Goal: Task Accomplishment & Management: Manage account settings

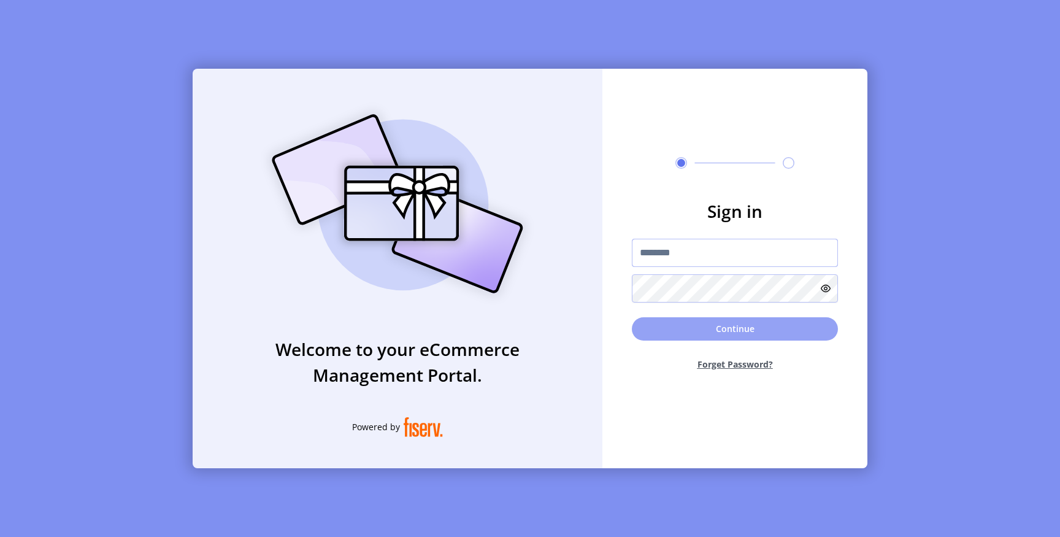
type input "*********"
click at [679, 333] on button "Continue" at bounding box center [735, 328] width 206 height 23
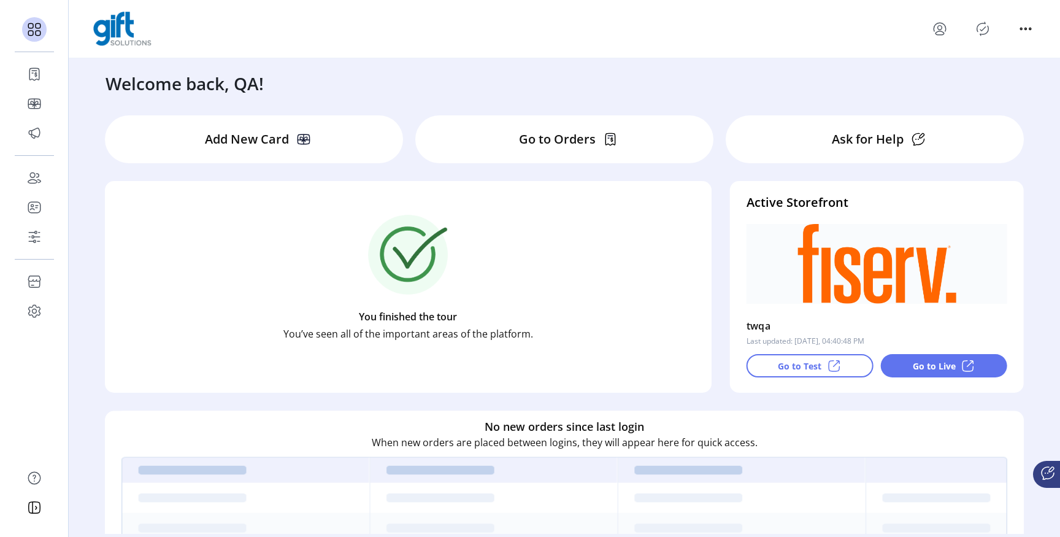
click at [711, 80] on div "Welcome back, QA!" at bounding box center [564, 77] width 942 height 38
click at [937, 29] on icon "menu" at bounding box center [940, 29] width 20 height 20
click at [955, 71] on link "Sign Out" at bounding box center [983, 77] width 107 height 20
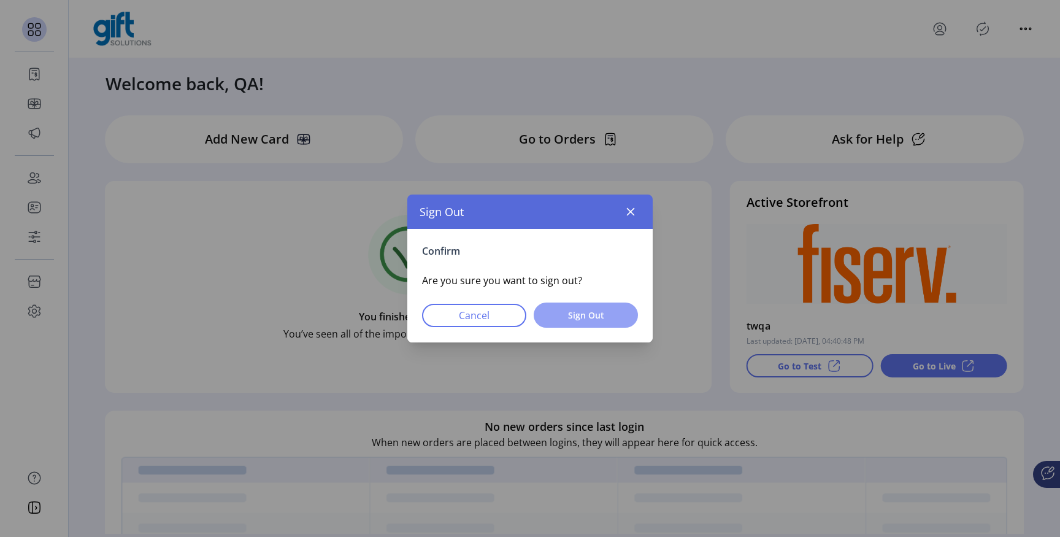
click at [579, 316] on span "Sign Out" at bounding box center [585, 314] width 72 height 13
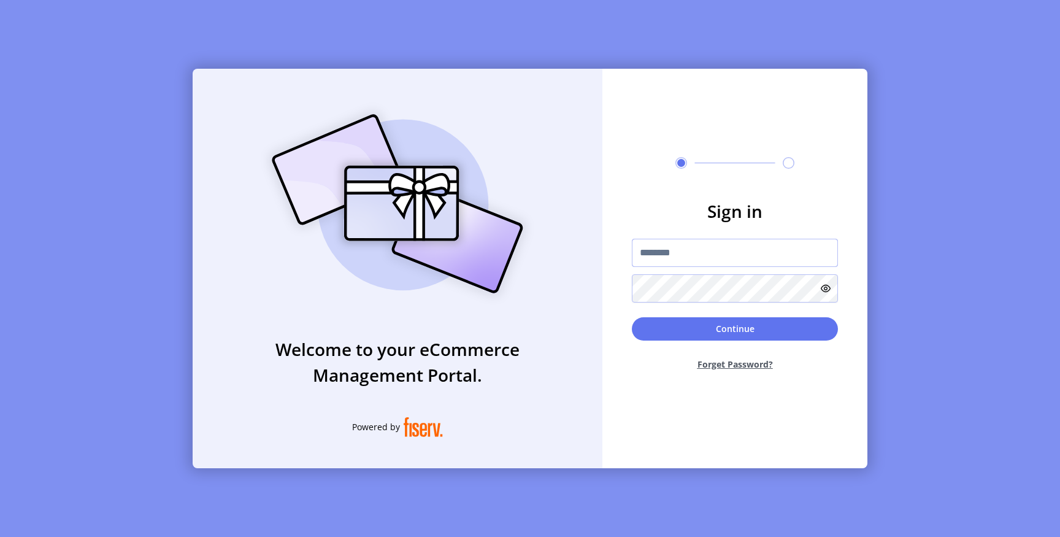
type input "*********"
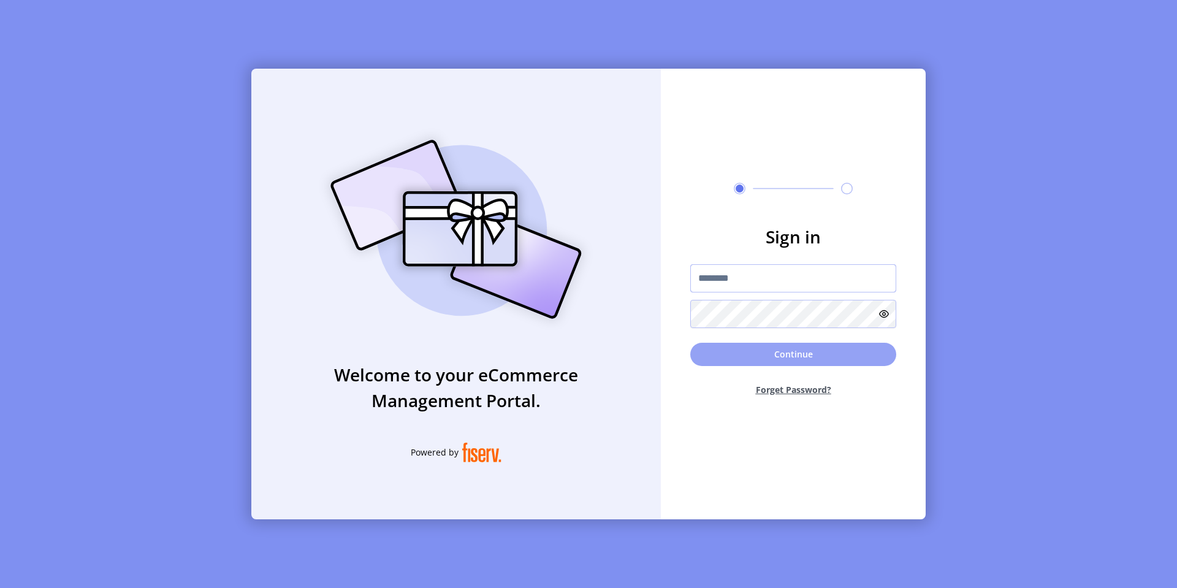
type input "*********"
click at [751, 357] on button "Continue" at bounding box center [793, 354] width 206 height 23
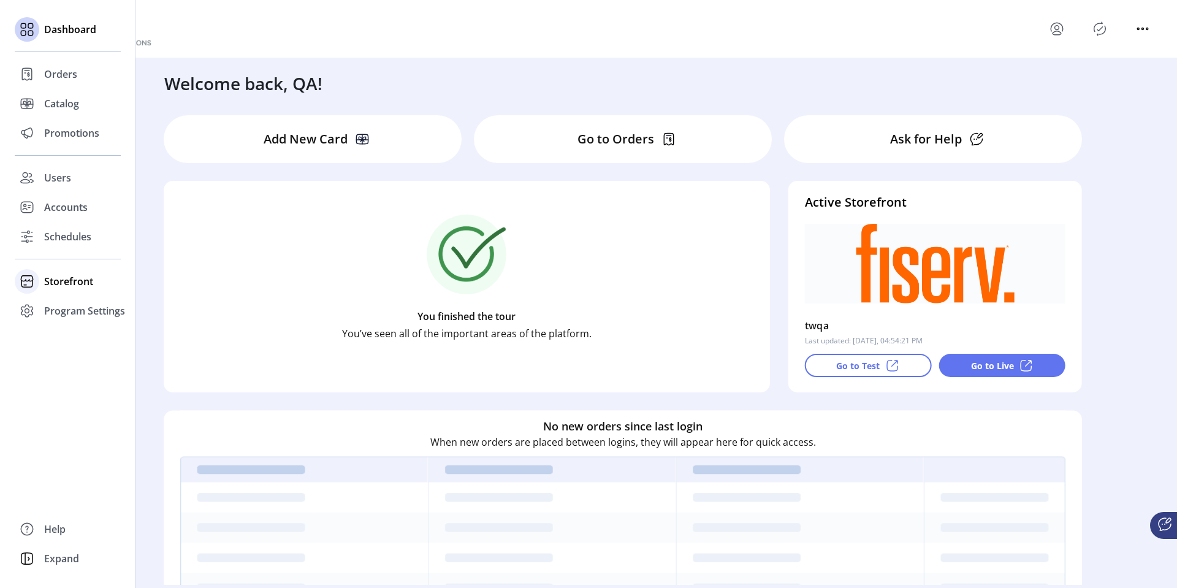
click at [55, 280] on span "Storefront" at bounding box center [68, 281] width 49 height 15
click at [72, 302] on span "Configuration" at bounding box center [76, 306] width 64 height 15
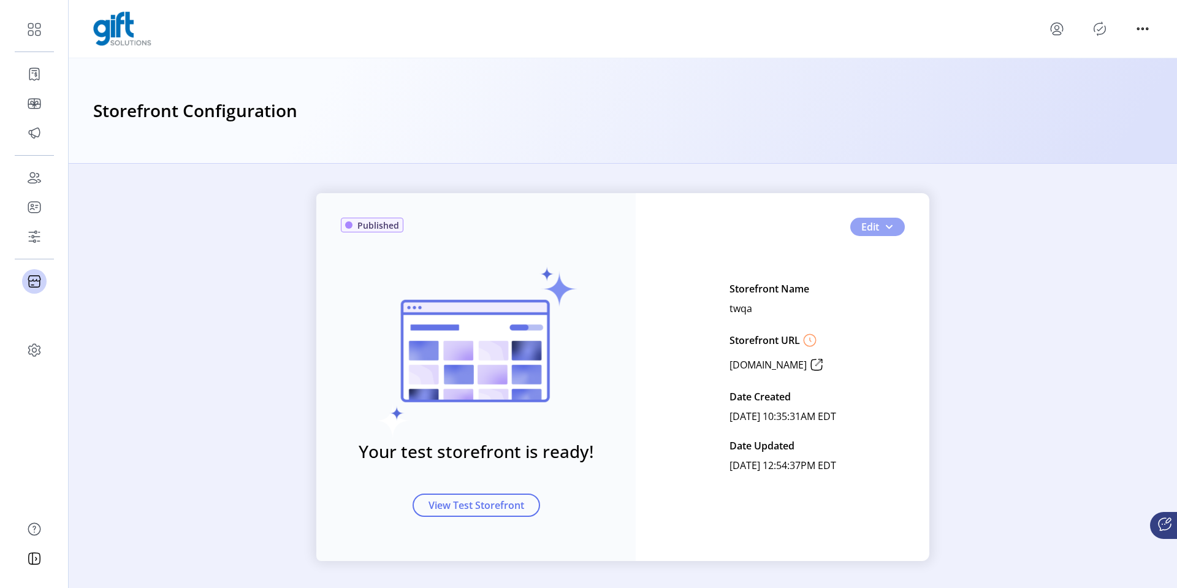
click at [884, 227] on span "button" at bounding box center [889, 227] width 10 height 10
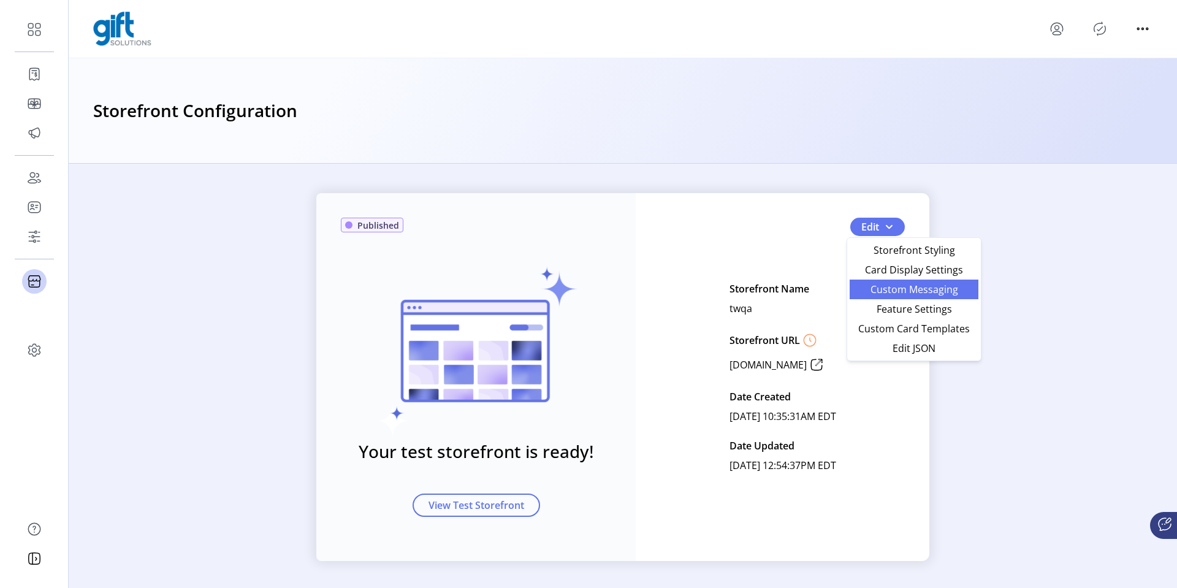
click at [909, 285] on span "Custom Messaging" at bounding box center [914, 290] width 114 height 10
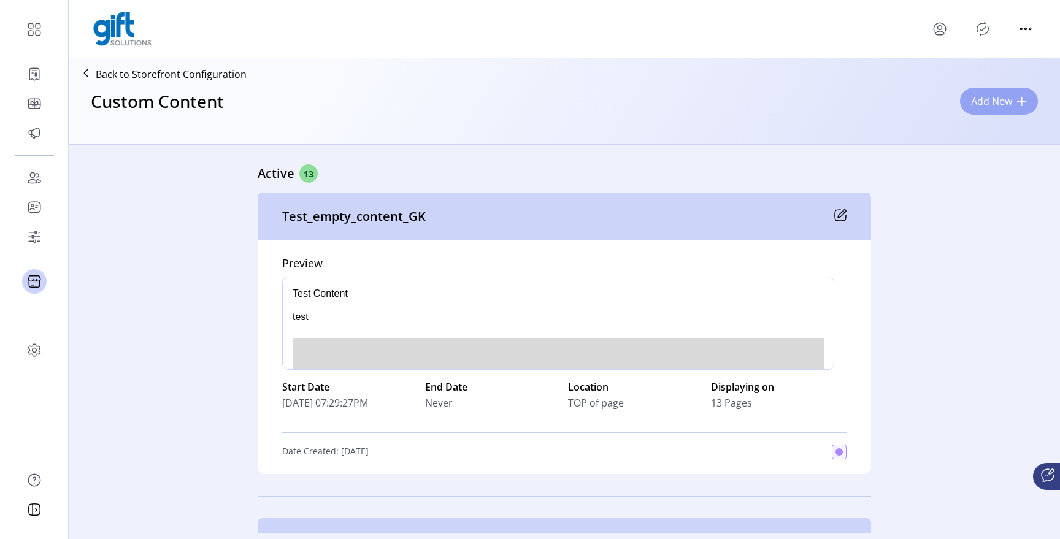
click at [979, 106] on span "Add New" at bounding box center [991, 101] width 41 height 15
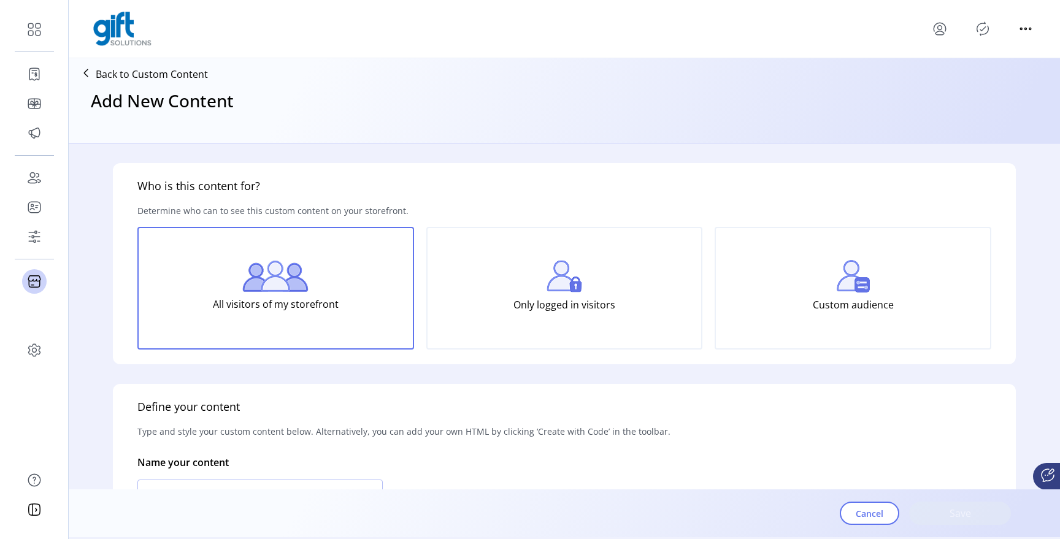
click at [163, 63] on div "Back to Custom Content" at bounding box center [141, 74] width 134 height 22
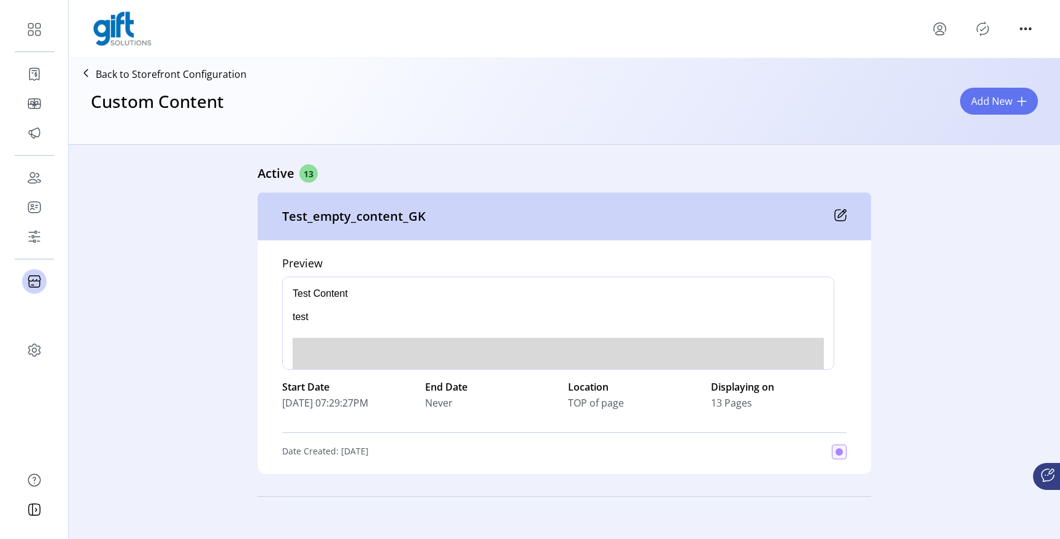
click at [164, 75] on p "Back to Storefront Configuration" at bounding box center [171, 74] width 151 height 15
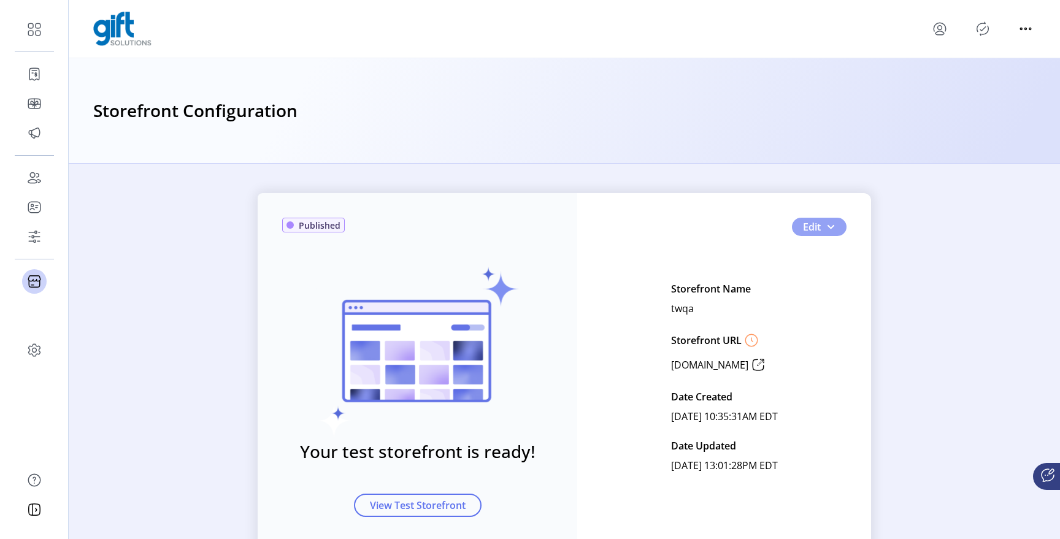
click at [820, 226] on button "Edit" at bounding box center [819, 227] width 55 height 18
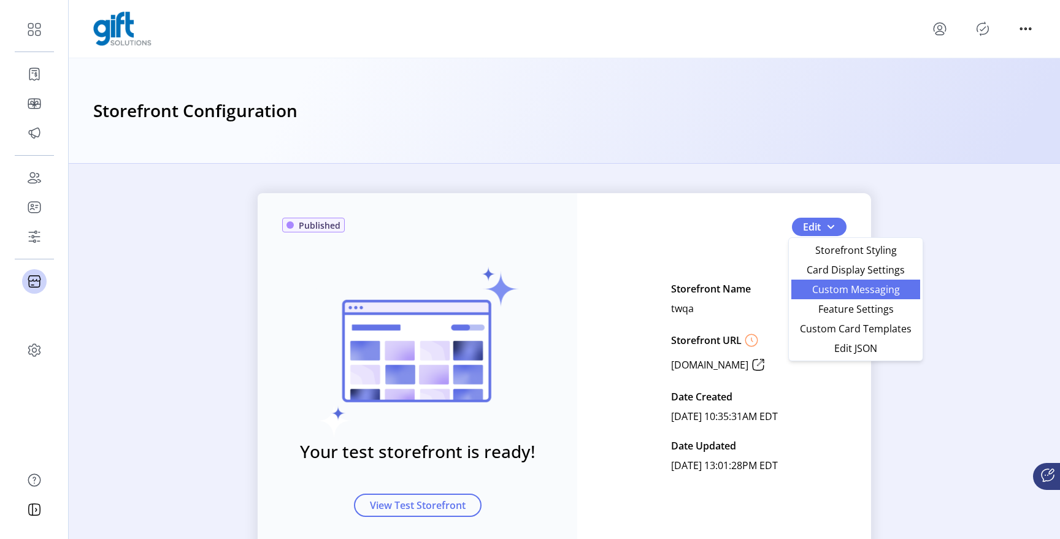
click at [834, 285] on span "Custom Messaging" at bounding box center [855, 290] width 114 height 10
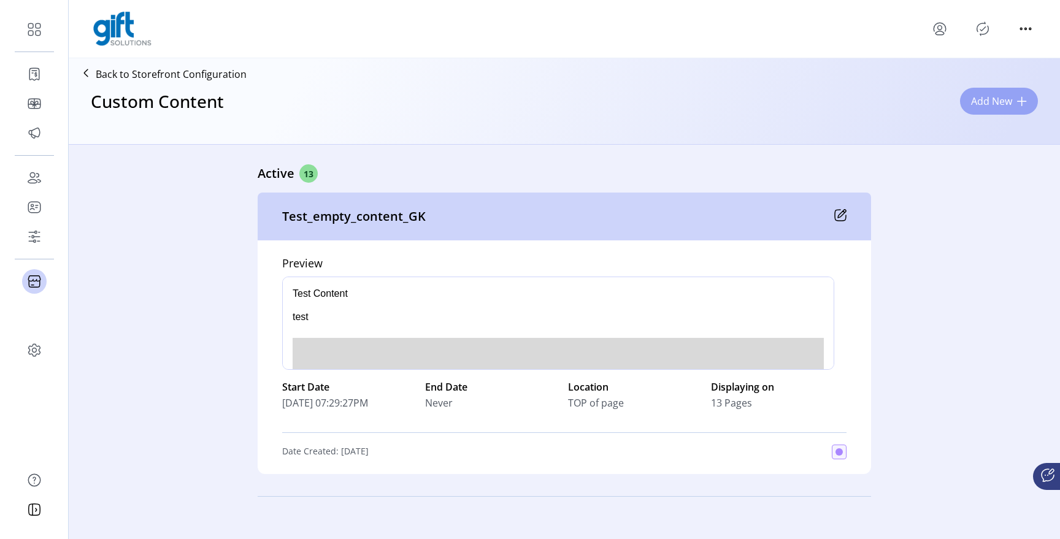
click at [1000, 99] on span "Add New" at bounding box center [991, 101] width 41 height 15
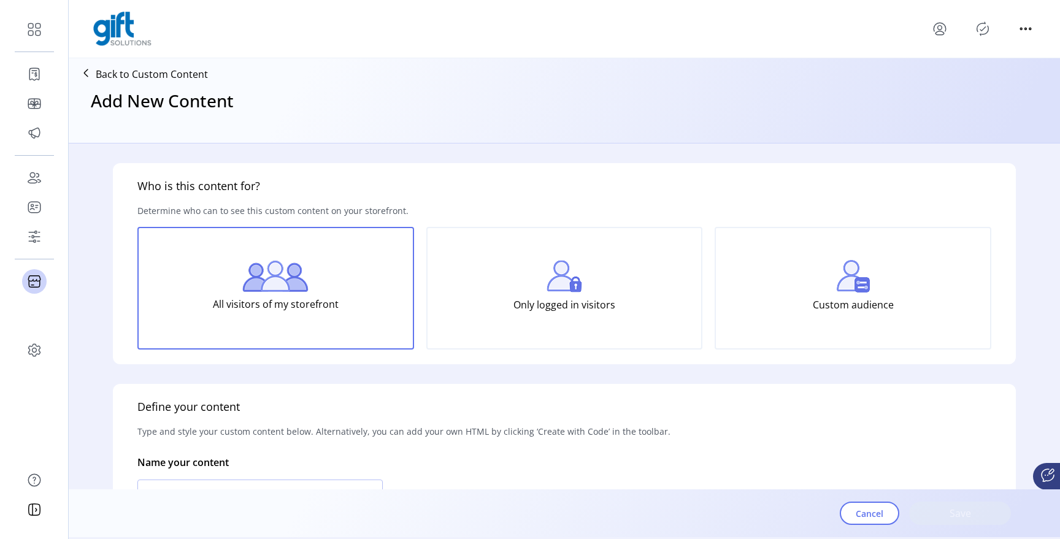
click at [96, 98] on h3 "Add New Content" at bounding box center [162, 101] width 143 height 26
drag, startPoint x: 89, startPoint y: 98, endPoint x: 231, endPoint y: 103, distance: 142.3
click at [231, 103] on div "Add New Content" at bounding box center [564, 111] width 981 height 53
copy h3 "Add New Content"
click at [178, 68] on p "Back to Custom Content" at bounding box center [152, 74] width 112 height 15
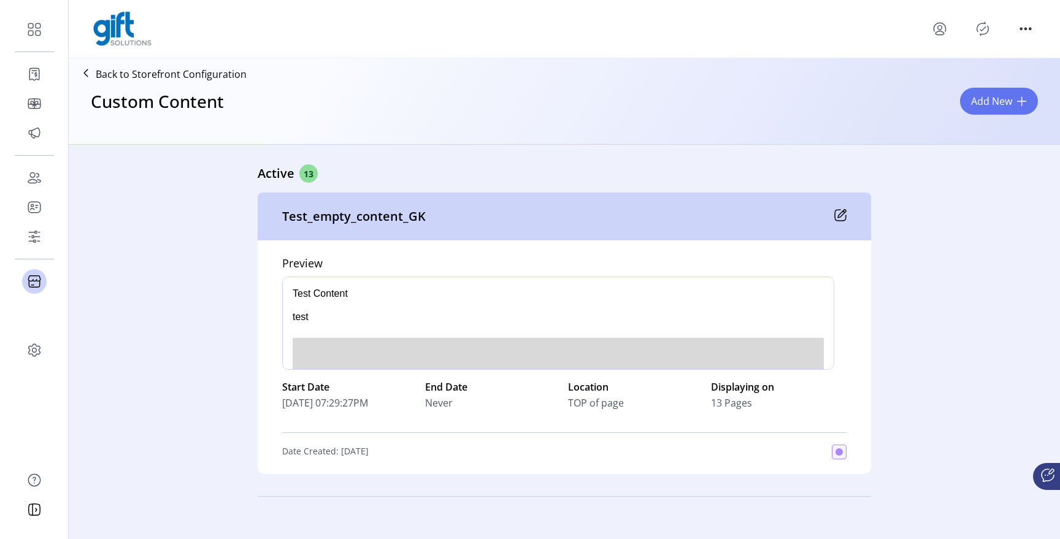
click at [202, 70] on p "Back to Storefront Configuration" at bounding box center [171, 74] width 151 height 15
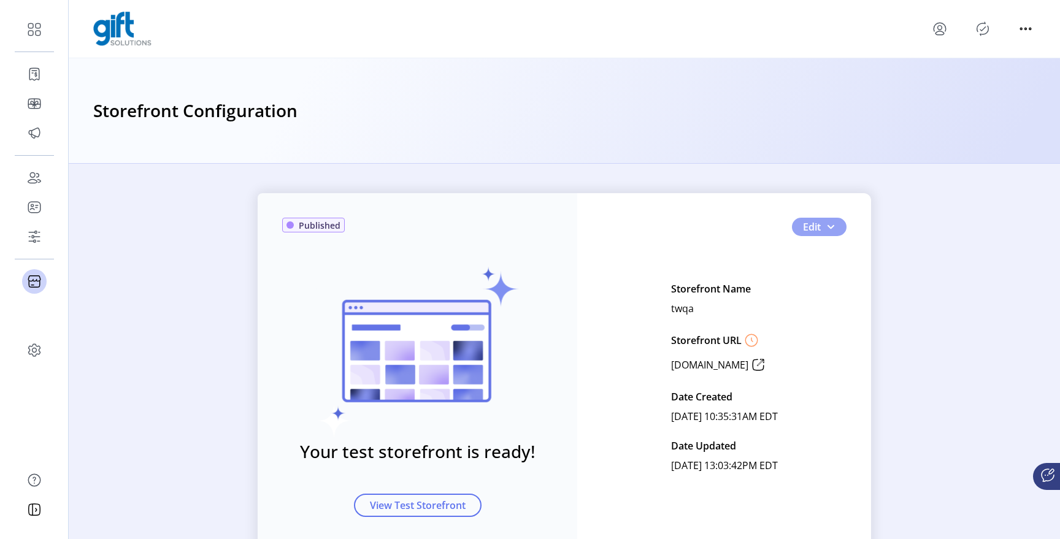
click at [807, 227] on span "Edit" at bounding box center [812, 227] width 18 height 15
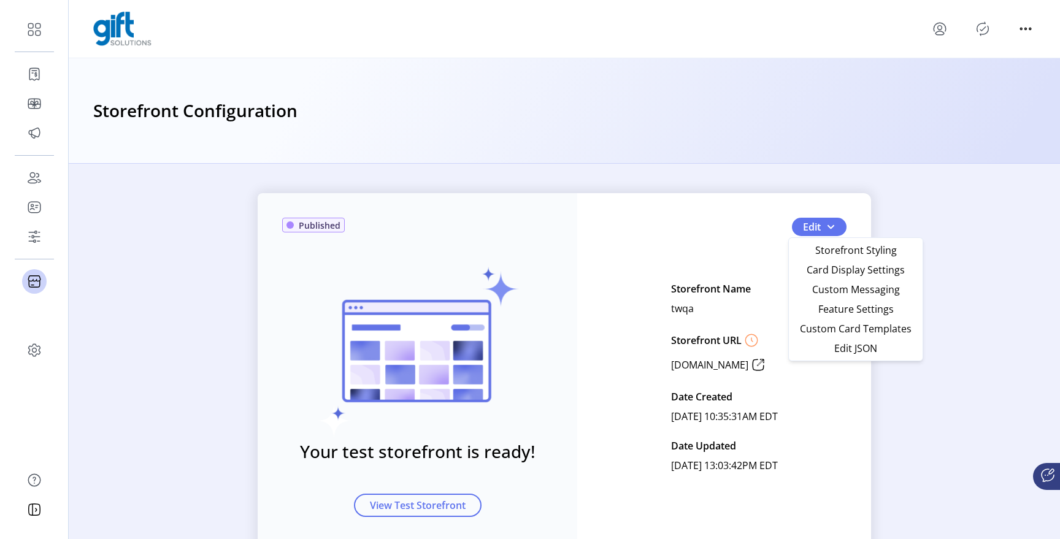
click at [661, 113] on div "Storefront Configuration" at bounding box center [564, 110] width 942 height 27
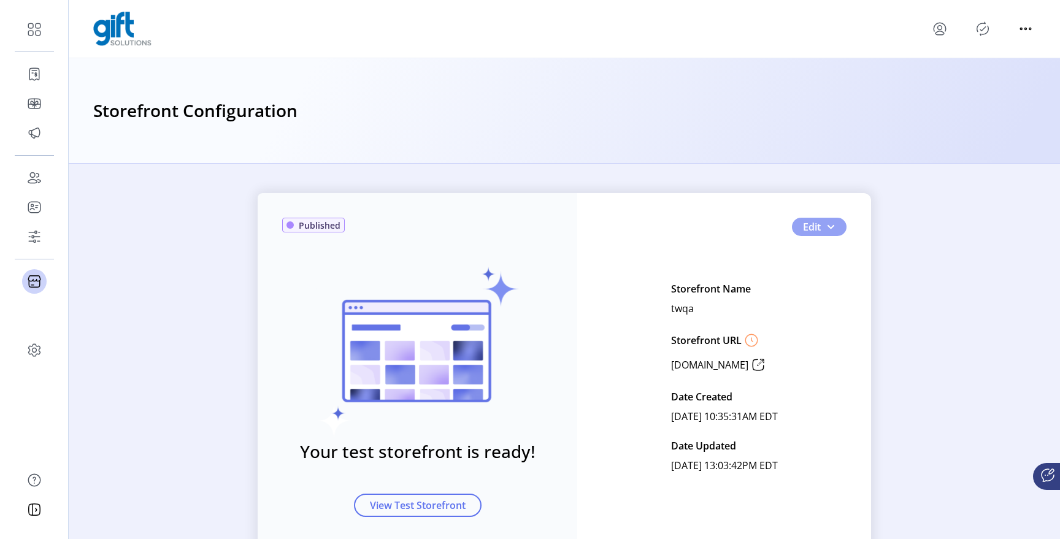
click at [817, 220] on span "Edit" at bounding box center [812, 227] width 18 height 15
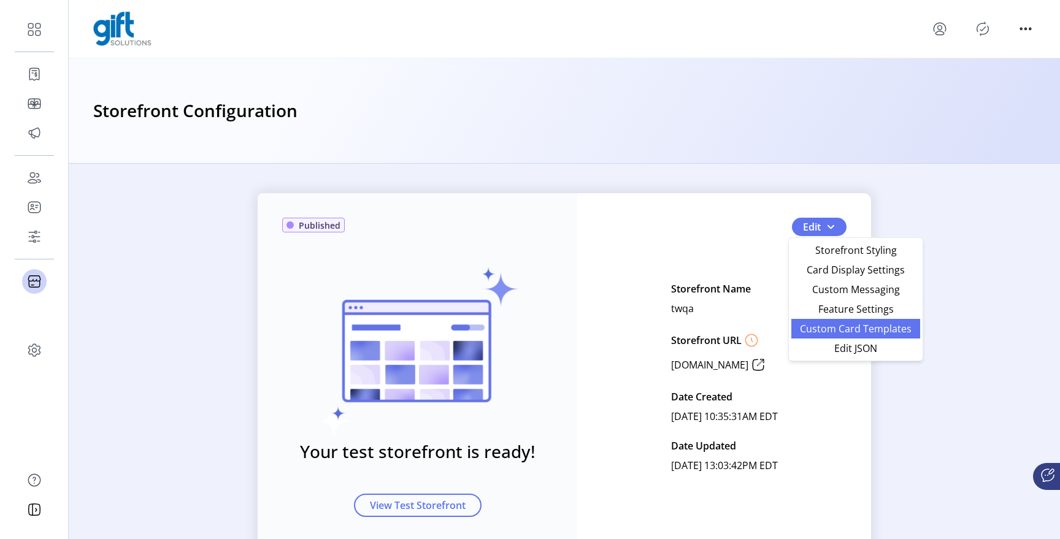
click at [813, 320] on link "Custom Card Templates" at bounding box center [855, 329] width 129 height 20
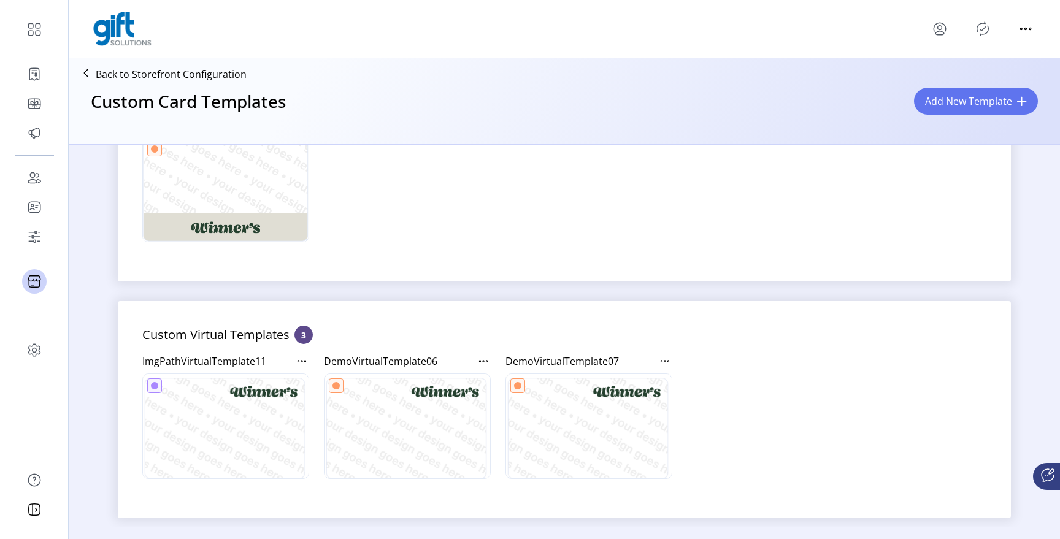
scroll to position [194, 0]
click at [159, 78] on p "Back to Storefront Configuration" at bounding box center [171, 74] width 151 height 15
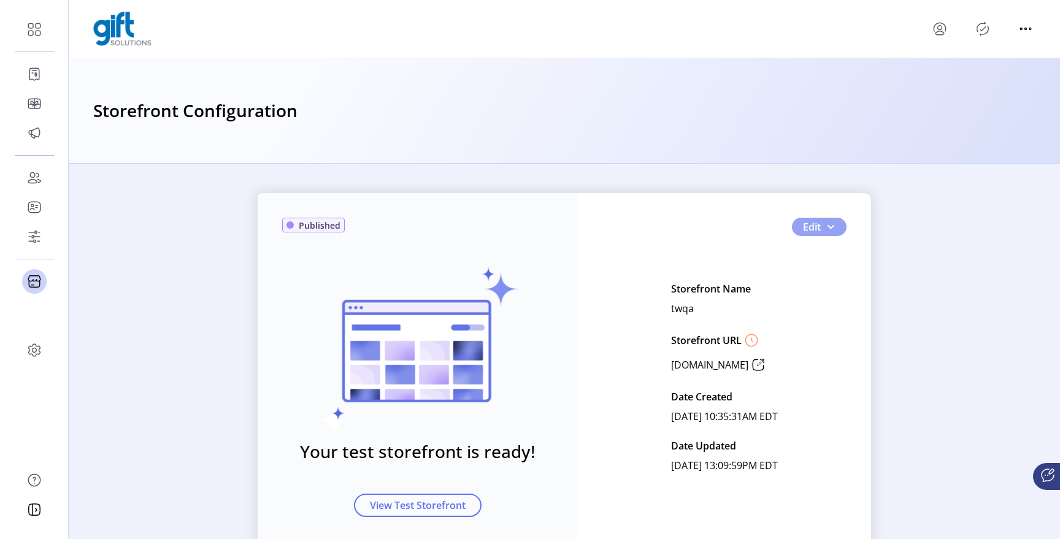
click at [811, 221] on span "Edit" at bounding box center [812, 227] width 18 height 15
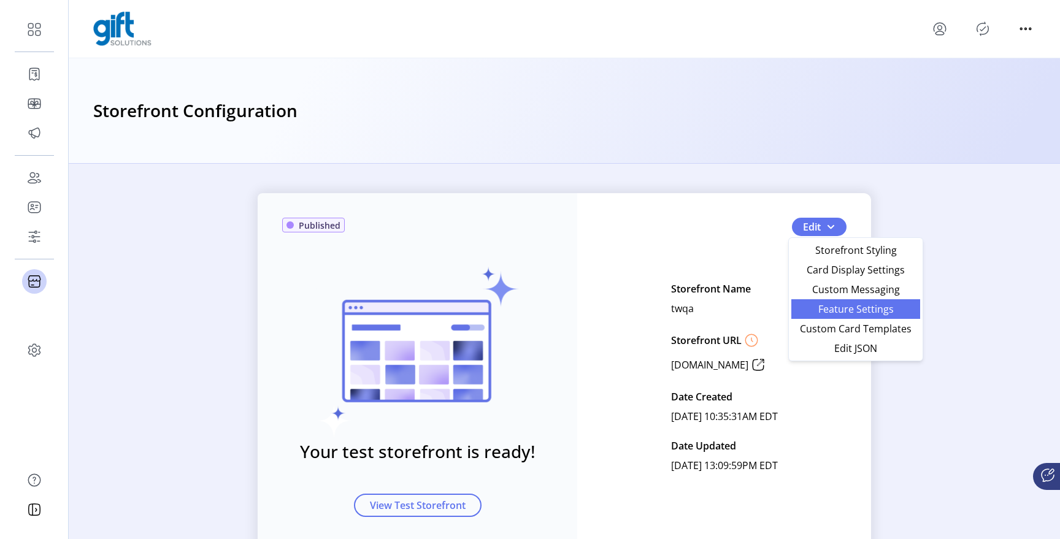
click at [844, 312] on span "Feature Settings" at bounding box center [855, 309] width 114 height 10
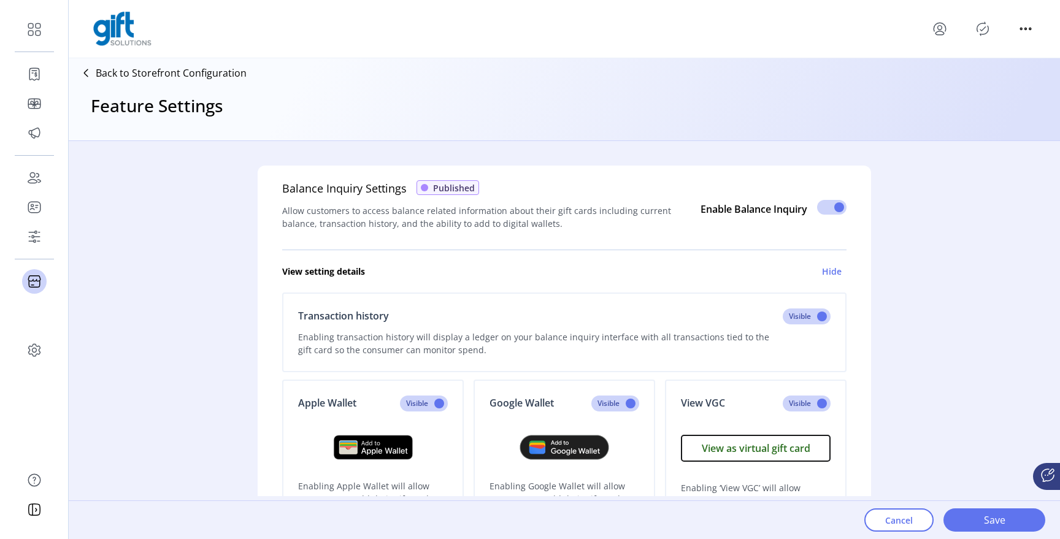
click at [162, 72] on p "Back to Storefront Configuration" at bounding box center [171, 73] width 151 height 15
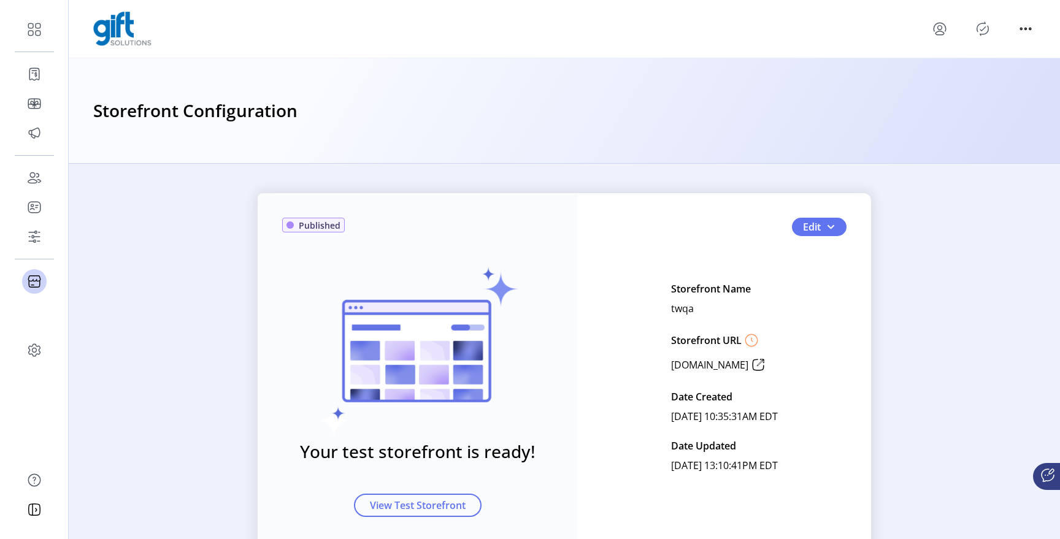
click at [972, 248] on div "Published Your test storefront is ready! View Test Storefront Edit Storefront N…" at bounding box center [564, 377] width 991 height 368
click at [825, 226] on span "button" at bounding box center [830, 227] width 10 height 10
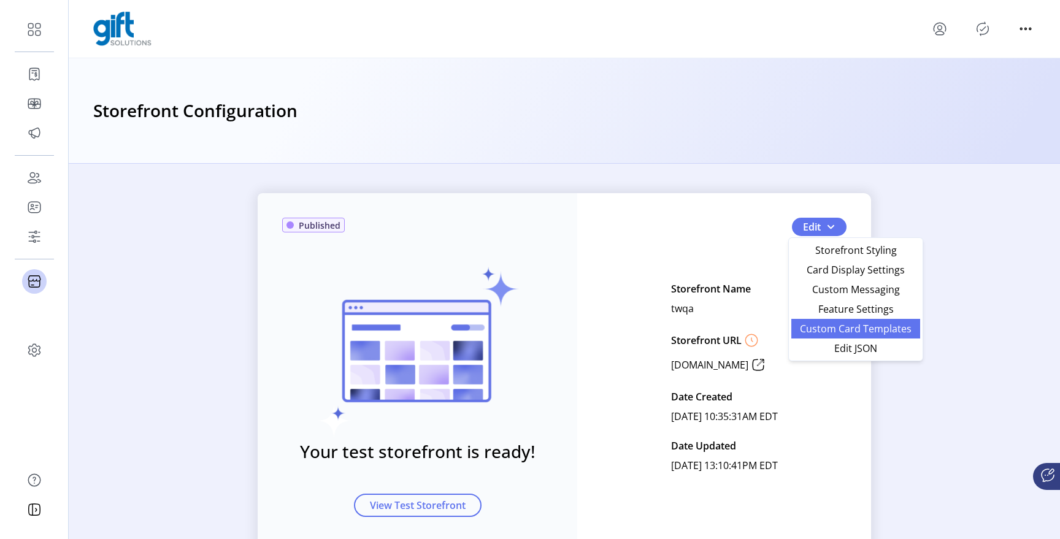
click at [809, 328] on span "Custom Card Templates" at bounding box center [855, 329] width 114 height 10
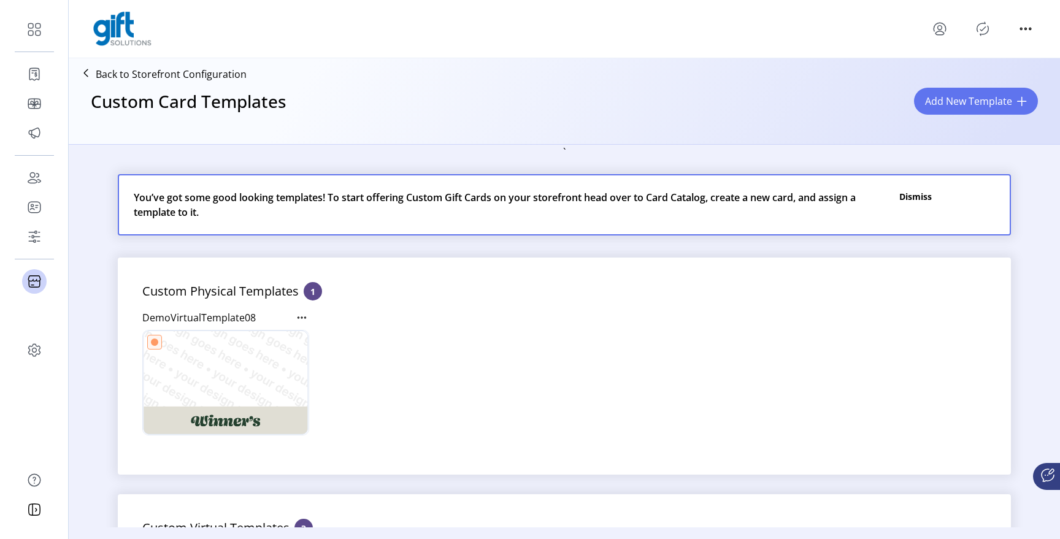
click at [94, 71] on icon at bounding box center [86, 73] width 20 height 20
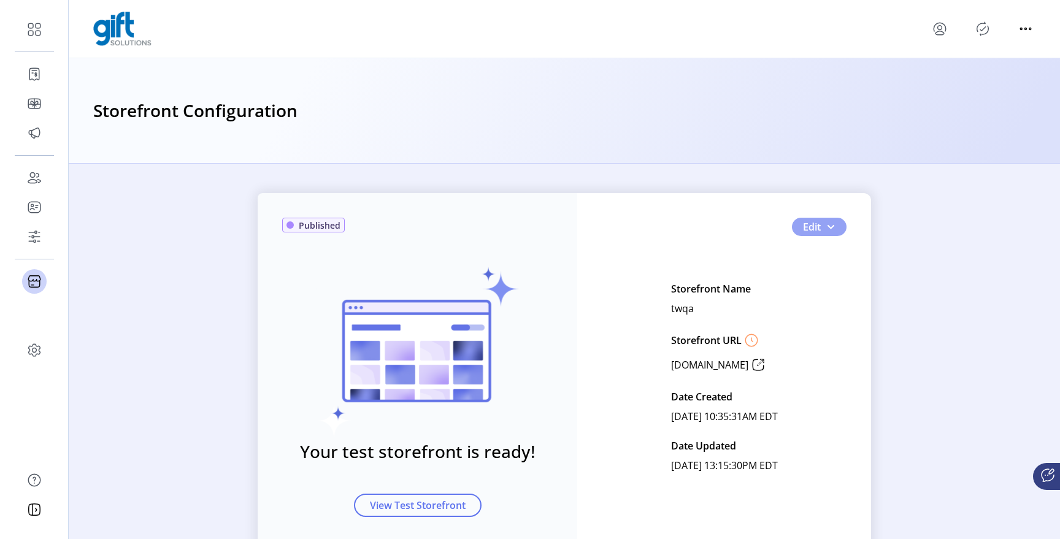
click at [825, 232] on button "Edit" at bounding box center [819, 227] width 55 height 18
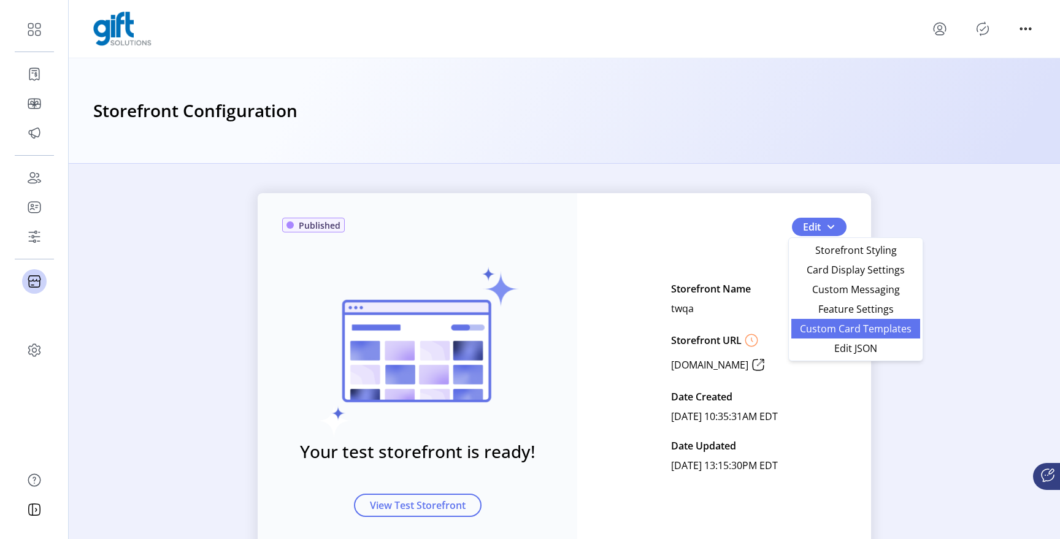
click at [844, 329] on span "Custom Card Templates" at bounding box center [855, 329] width 114 height 10
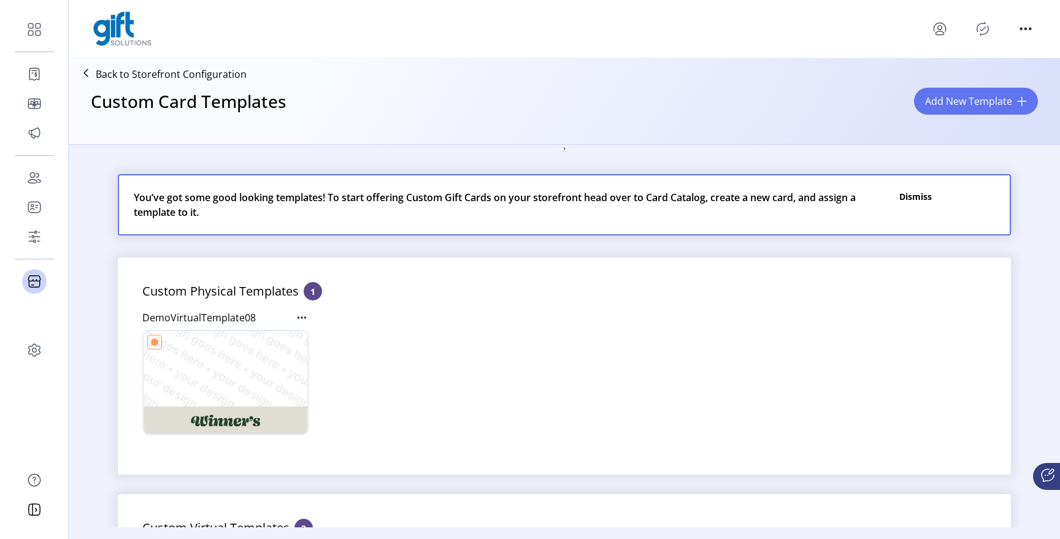
click at [204, 73] on p "Back to Storefront Configuration" at bounding box center [171, 74] width 151 height 15
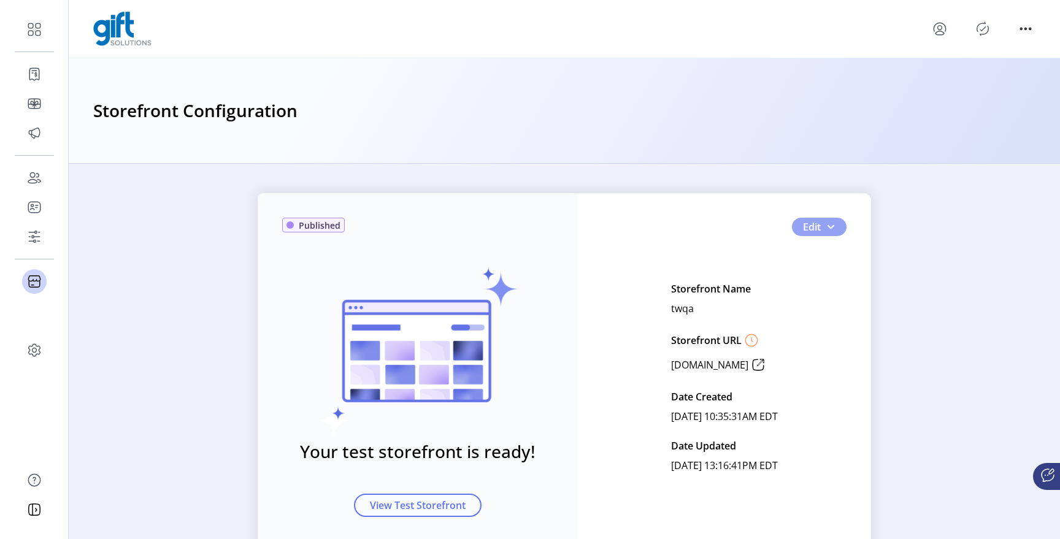
click at [825, 230] on span "button" at bounding box center [830, 227] width 10 height 10
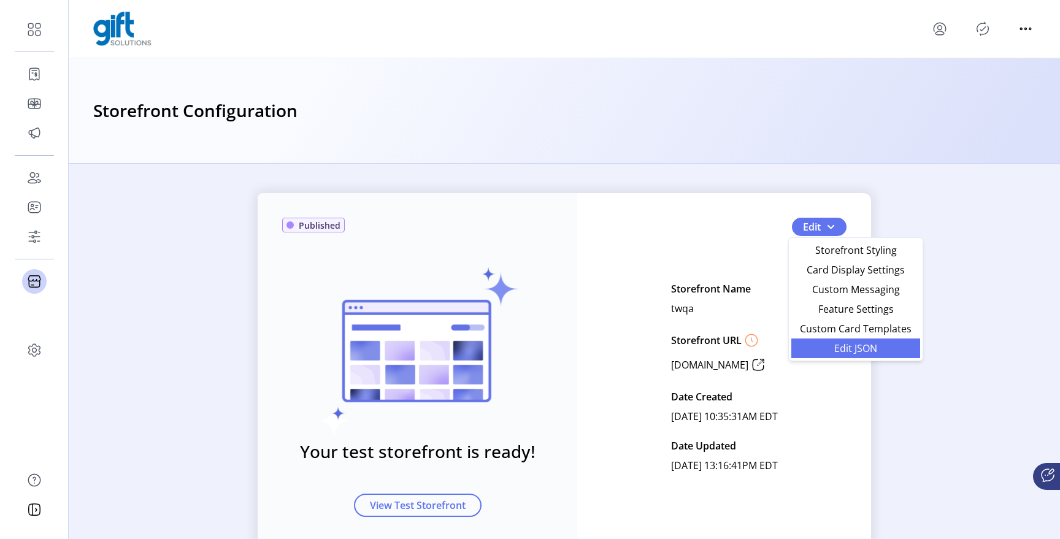
click at [834, 347] on span "Edit JSON" at bounding box center [855, 348] width 114 height 10
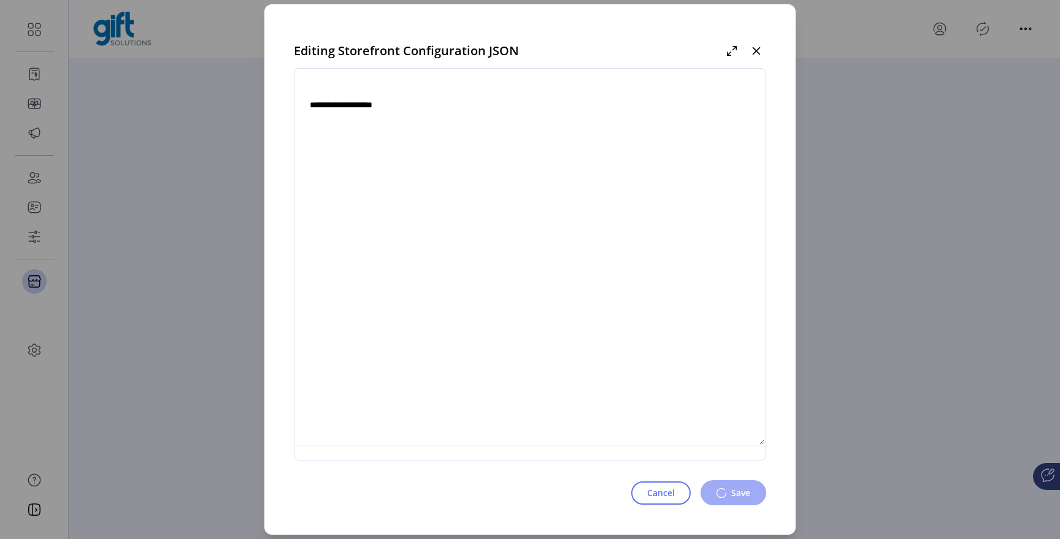
type textarea "**********"
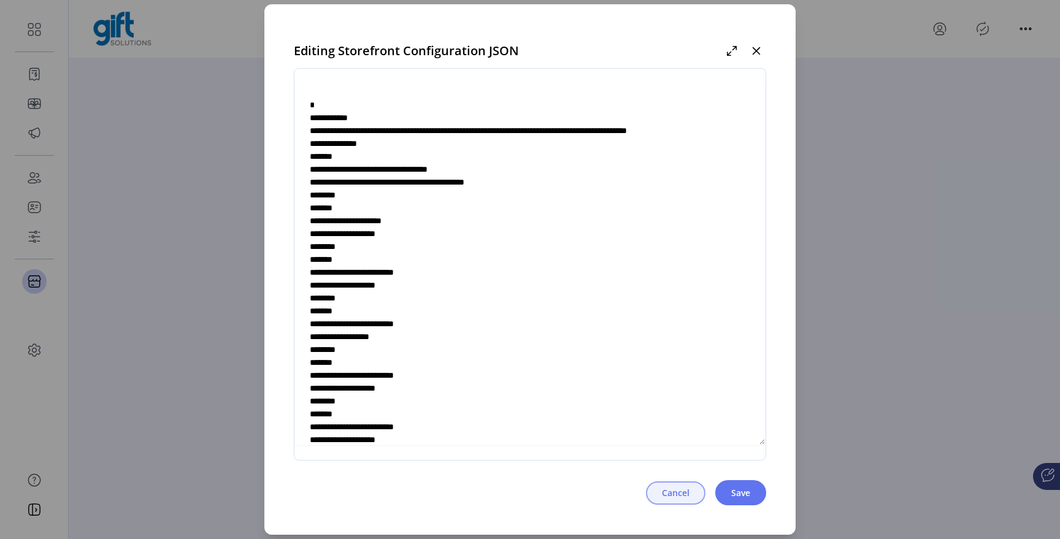
click at [665, 489] on span "Cancel" at bounding box center [676, 492] width 28 height 13
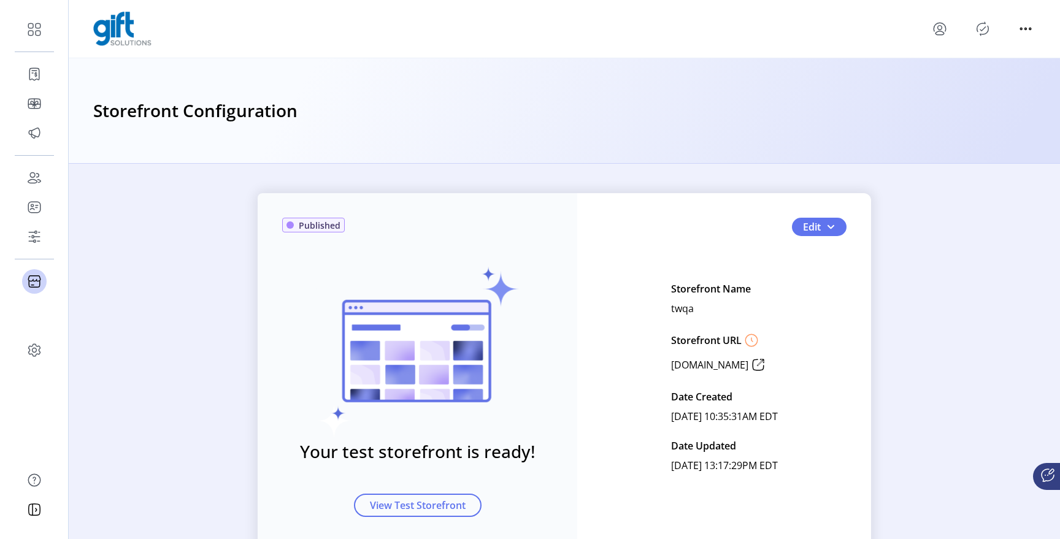
click at [984, 32] on icon "Publisher Panel" at bounding box center [982, 29] width 20 height 20
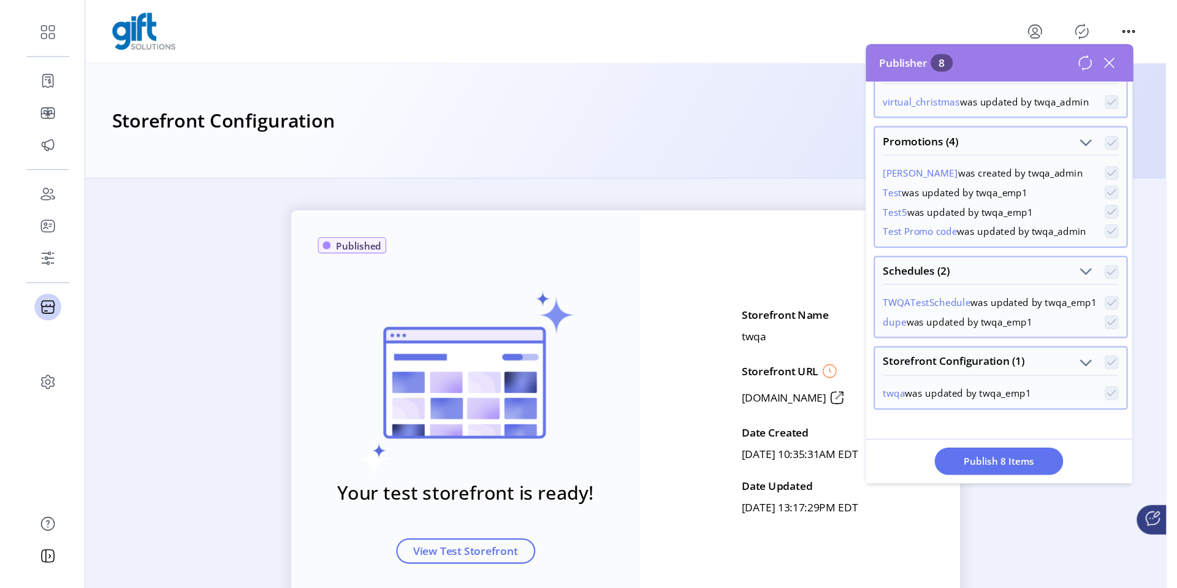
scroll to position [136, 0]
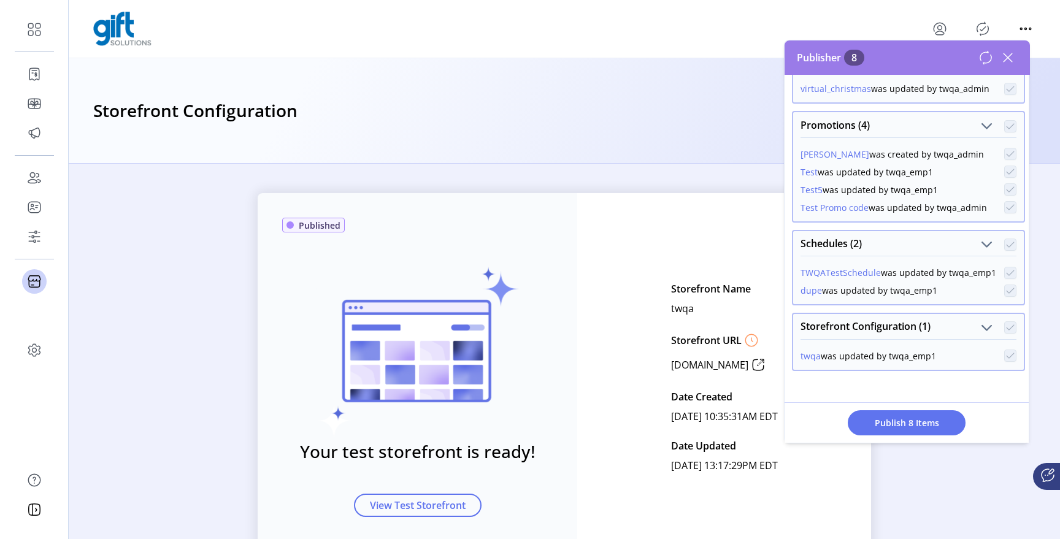
click at [1009, 59] on icon at bounding box center [1007, 57] width 9 height 9
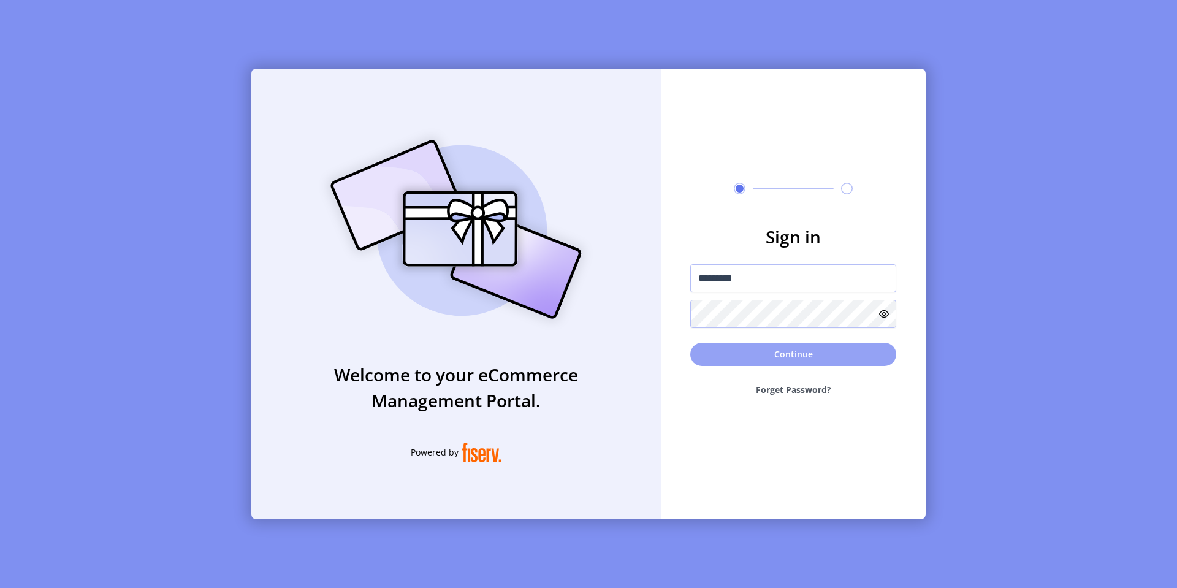
click at [756, 350] on button "Continue" at bounding box center [793, 354] width 206 height 23
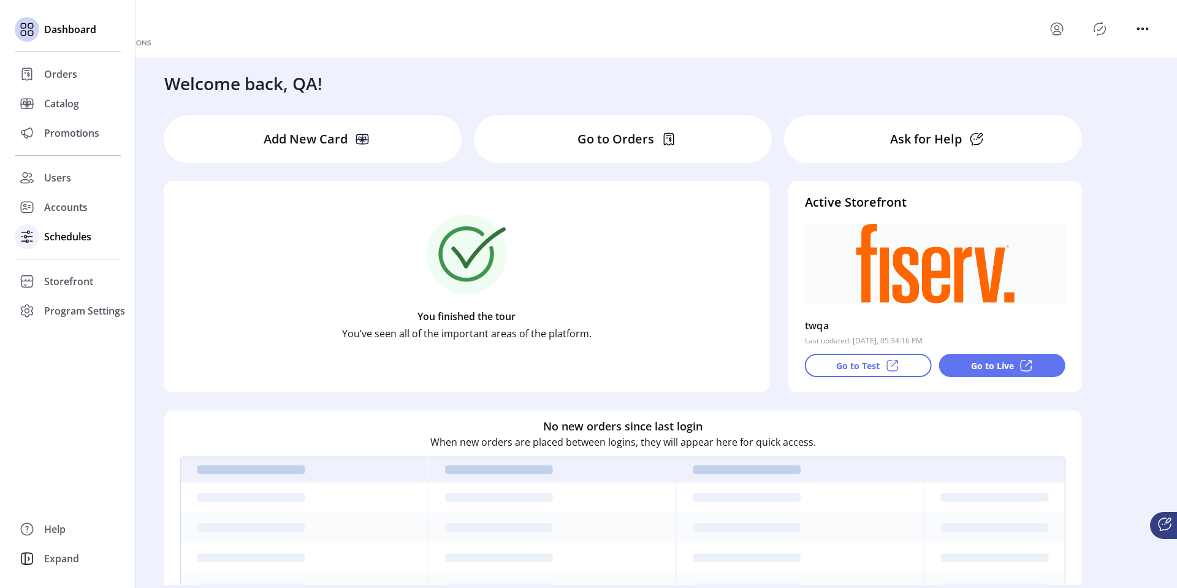
click at [67, 237] on span "Schedules" at bounding box center [67, 236] width 47 height 15
